Goal: Transaction & Acquisition: Purchase product/service

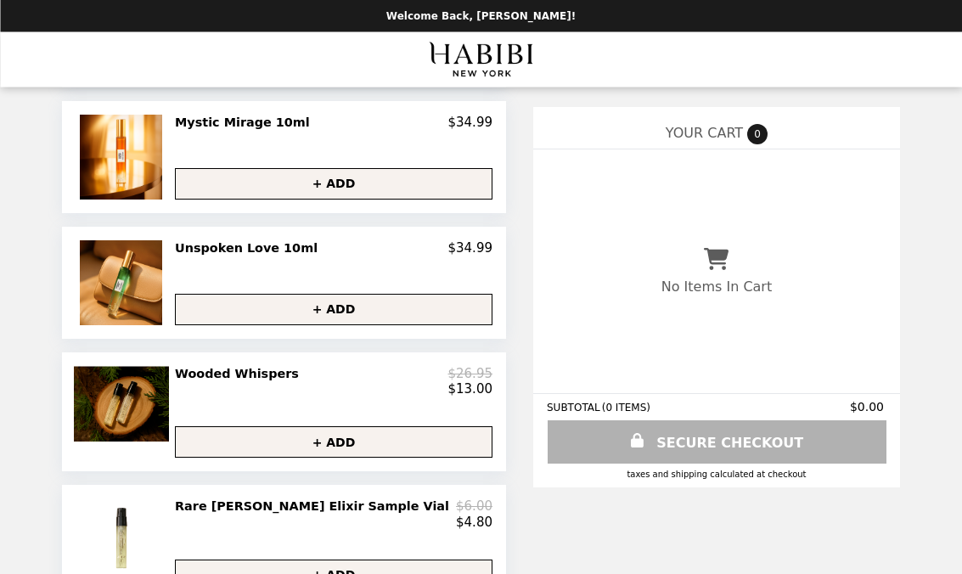
scroll to position [822, 0]
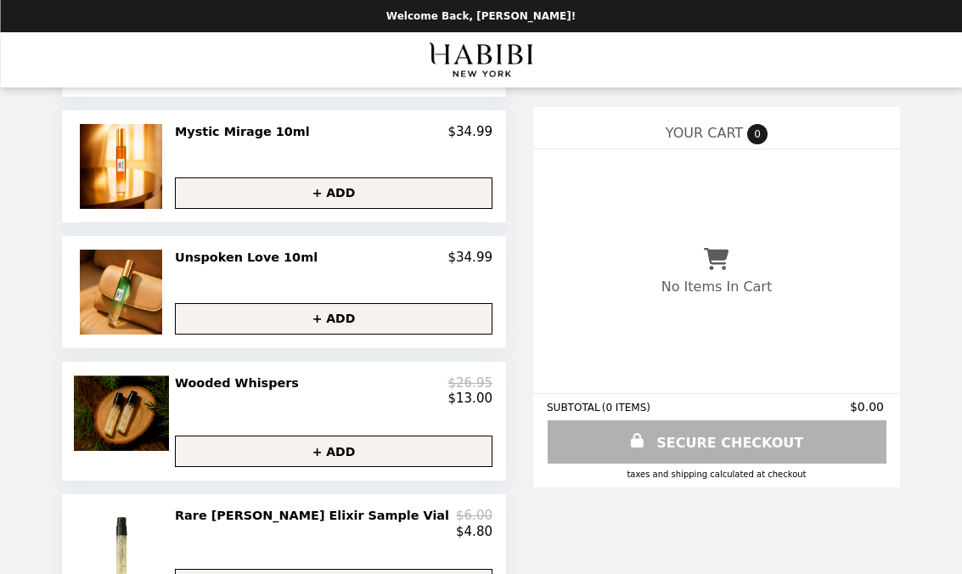
click at [172, 429] on img at bounding box center [123, 413] width 99 height 76
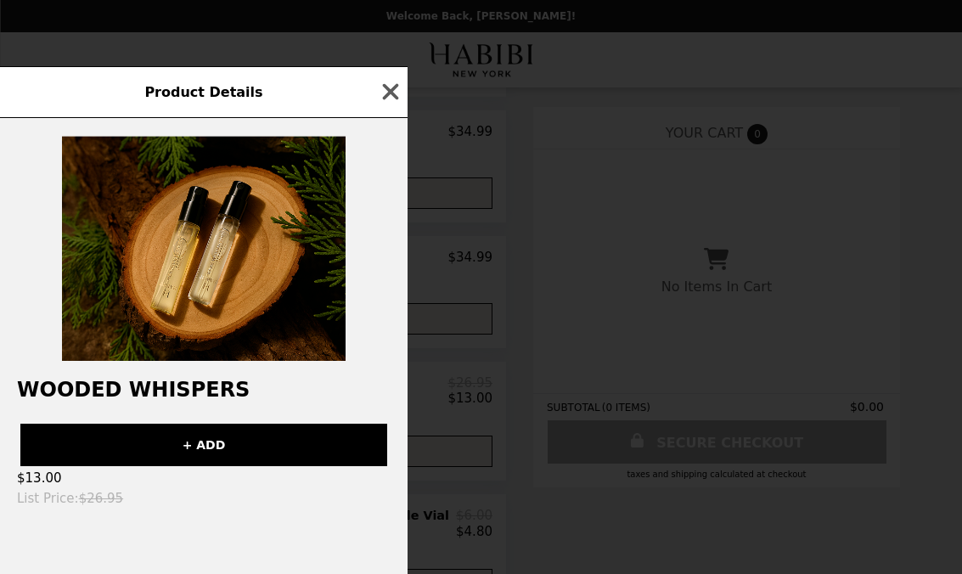
click at [170, 250] on img at bounding box center [203, 248] width 283 height 226
click at [172, 255] on img at bounding box center [203, 248] width 283 height 226
click at [166, 100] on span "Product Details" at bounding box center [203, 92] width 118 height 16
click at [188, 100] on span "Product Details" at bounding box center [203, 92] width 118 height 16
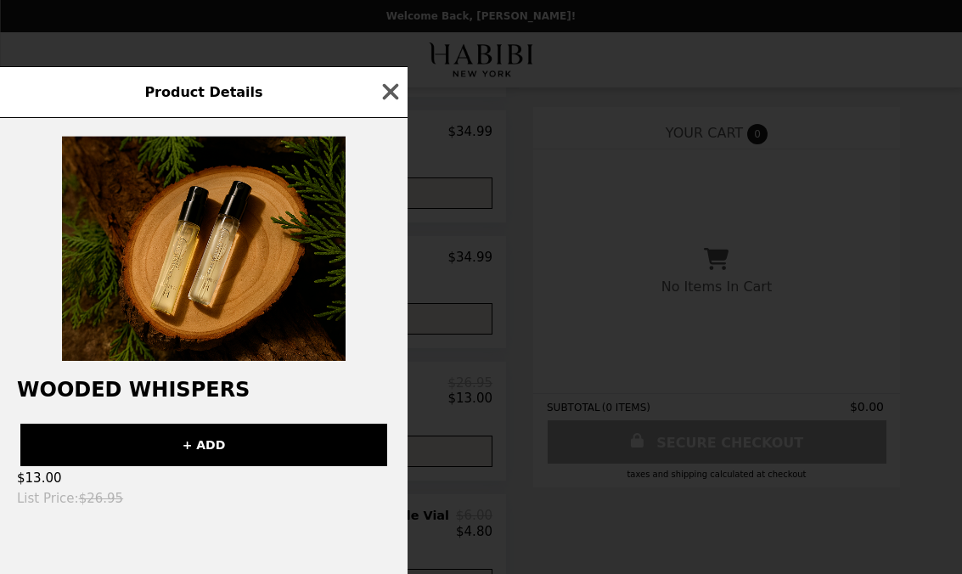
click at [172, 118] on div "Product Details" at bounding box center [203, 92] width 407 height 52
click at [385, 100] on icon "button" at bounding box center [391, 92] width 16 height 16
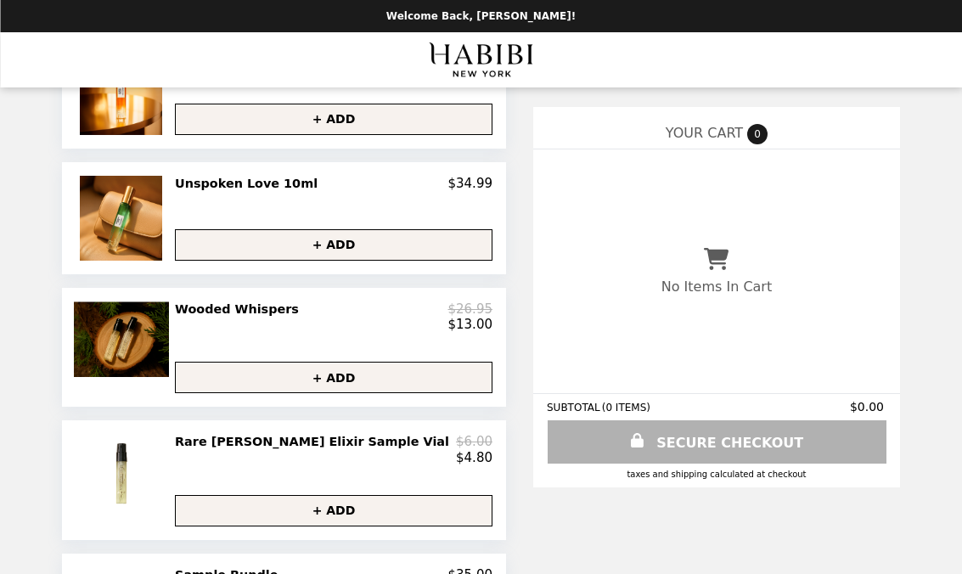
scroll to position [990, 0]
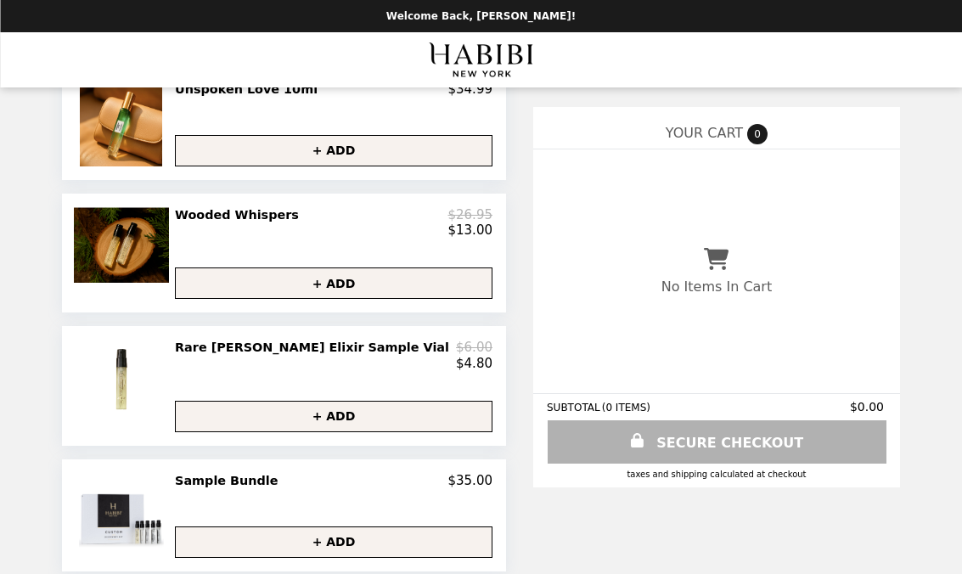
click at [248, 355] on h2 "Rare [PERSON_NAME] Elixir Sample Vial" at bounding box center [315, 347] width 281 height 15
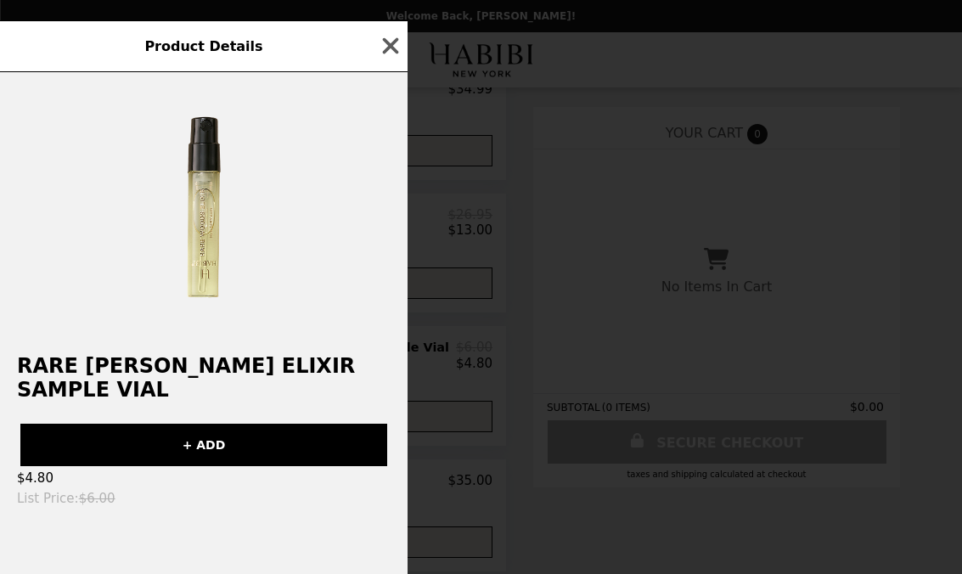
click at [381, 59] on icon "button" at bounding box center [390, 45] width 25 height 25
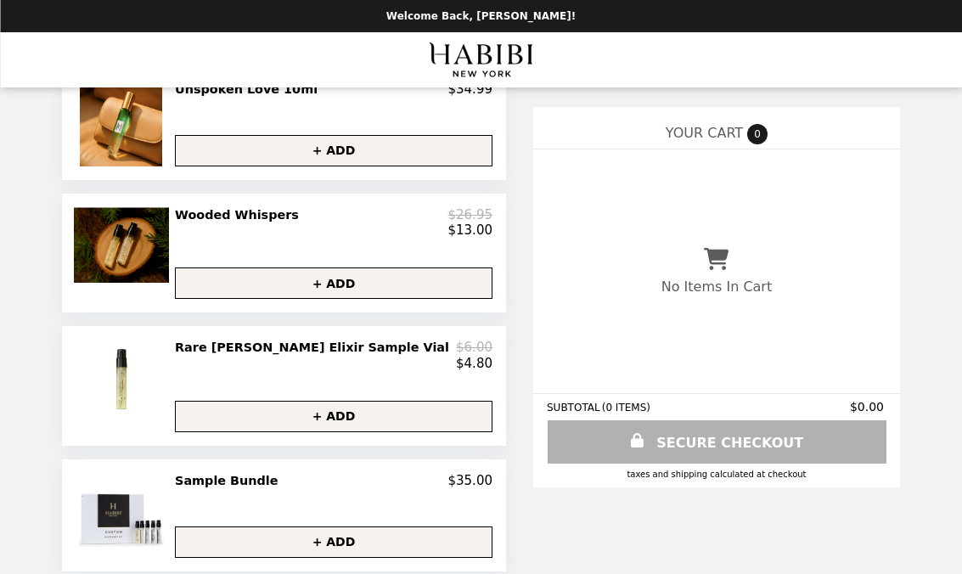
click at [159, 250] on img at bounding box center [123, 245] width 99 height 76
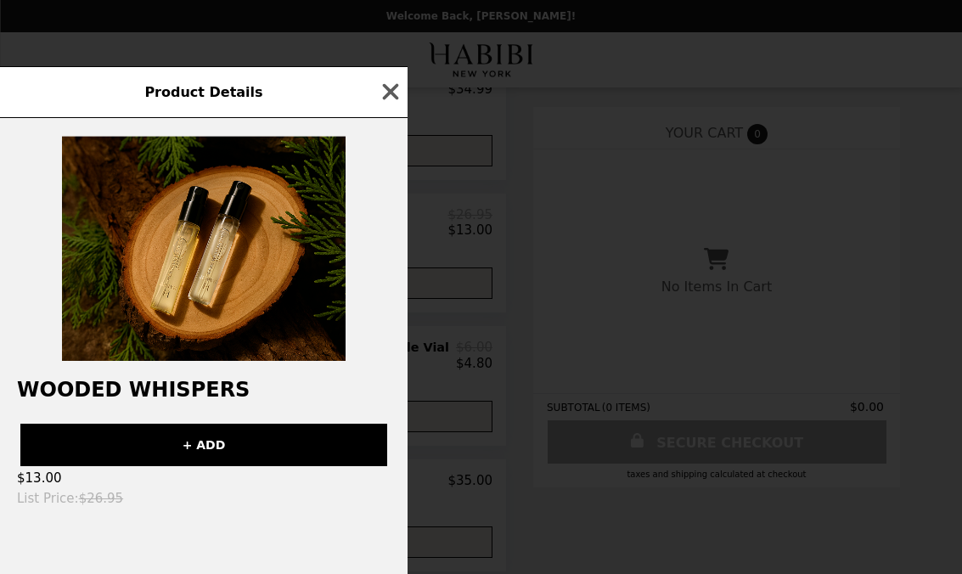
click at [381, 100] on icon "button" at bounding box center [390, 91] width 25 height 25
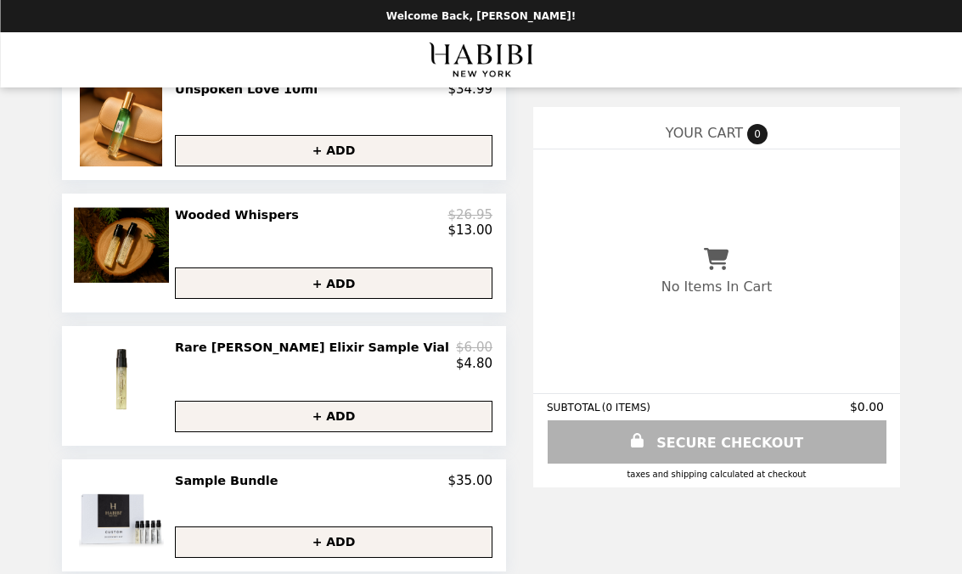
click at [469, 56] on img "Main" at bounding box center [481, 59] width 104 height 35
